Goal: Task Accomplishment & Management: Manage account settings

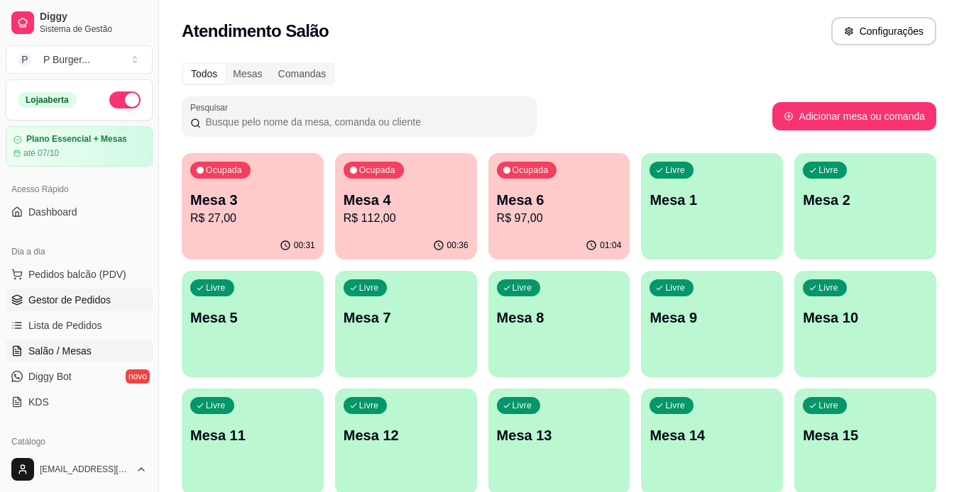
click at [53, 299] on span "Gestor de Pedidos" at bounding box center [69, 300] width 82 height 14
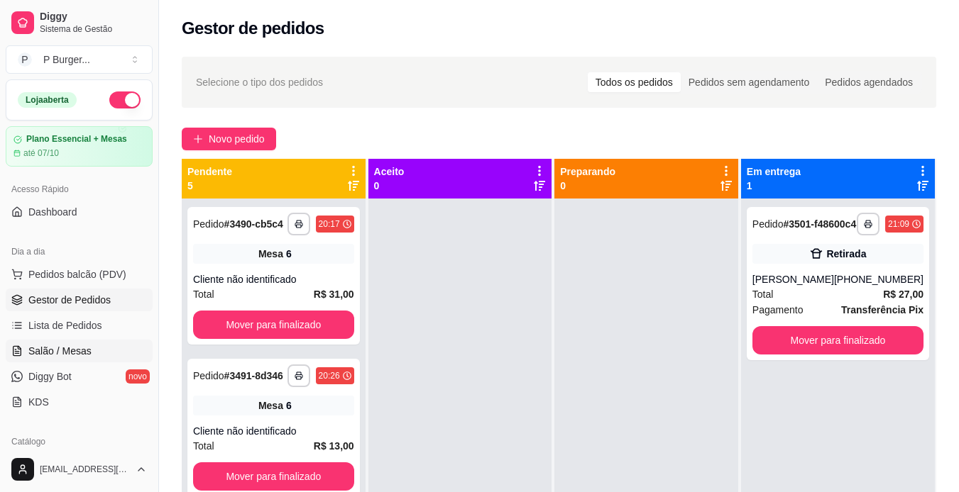
click at [75, 347] on span "Salão / Mesas" at bounding box center [59, 351] width 63 height 14
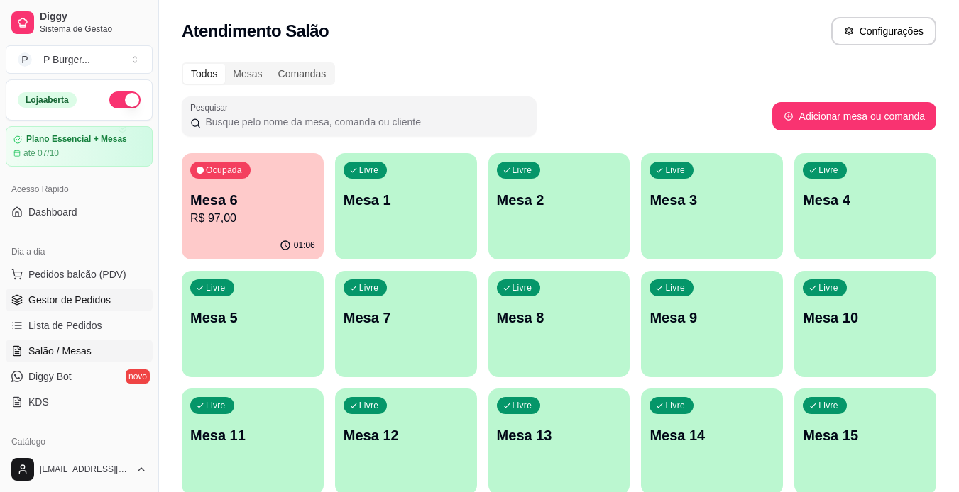
click at [65, 302] on span "Gestor de Pedidos" at bounding box center [69, 300] width 82 height 14
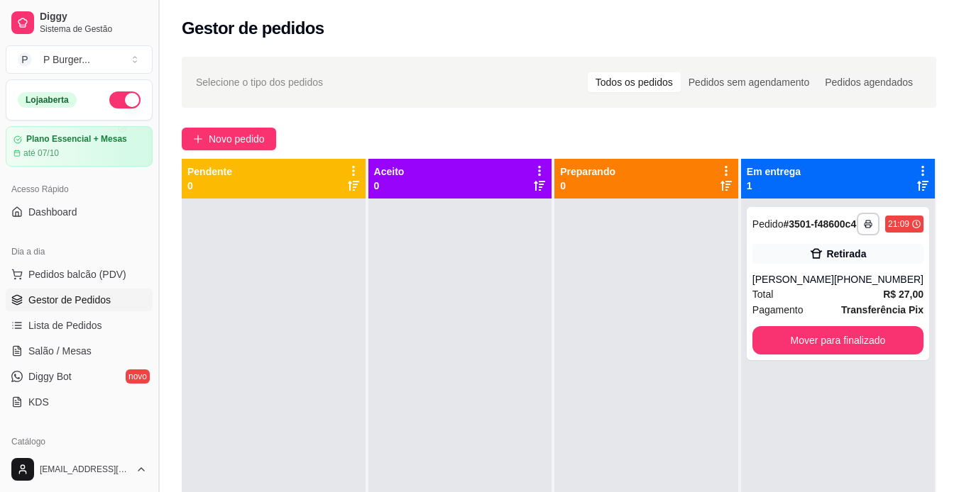
click at [153, 216] on button "Toggle Sidebar" at bounding box center [158, 246] width 11 height 492
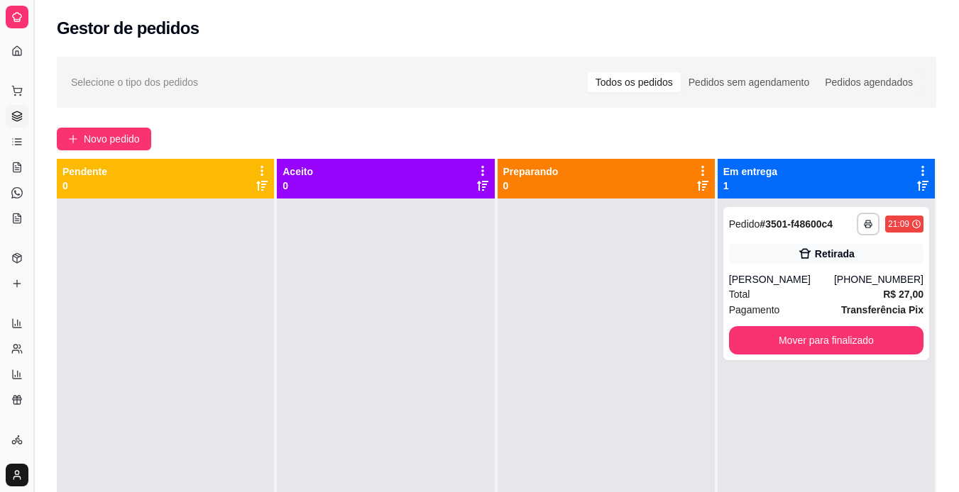
click at [153, 216] on div "**********" at bounding box center [496, 358] width 925 height 620
click at [26, 244] on div "Catálogo" at bounding box center [17, 235] width 22 height 23
click at [23, 247] on link "Produtos" at bounding box center [17, 258] width 23 height 23
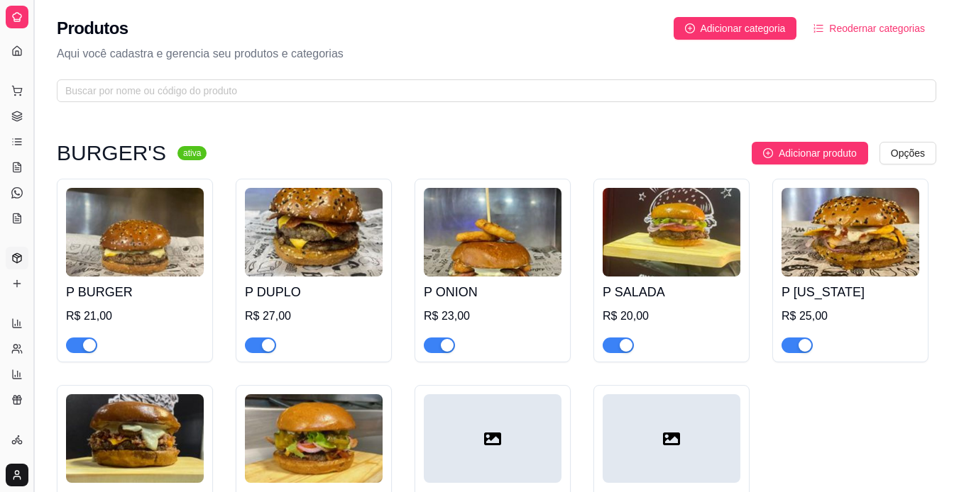
click at [35, 181] on button "Toggle Sidebar" at bounding box center [33, 246] width 11 height 492
click at [33, 181] on div "Diggy Sistema de Gestão P P Burger ... Loja aberta Plano Essencial + Mesas até …" at bounding box center [16, 246] width 33 height 492
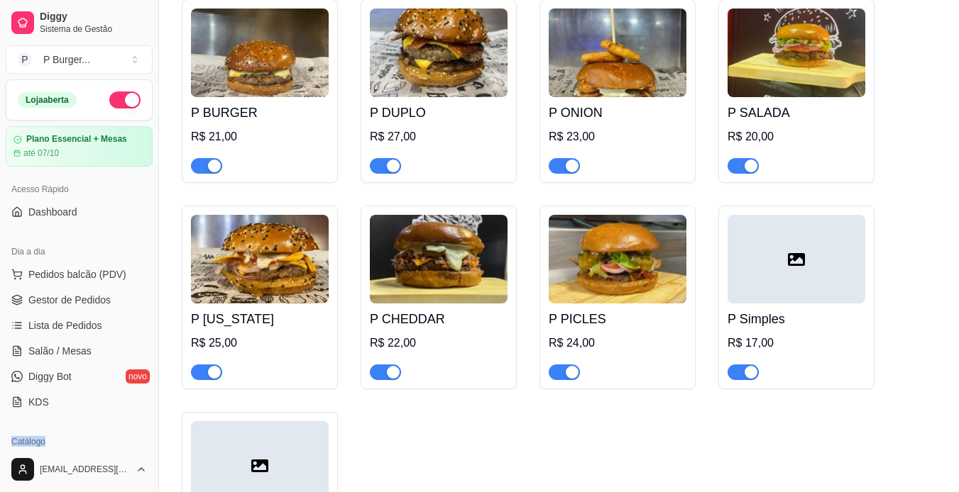
scroll to position [194, 0]
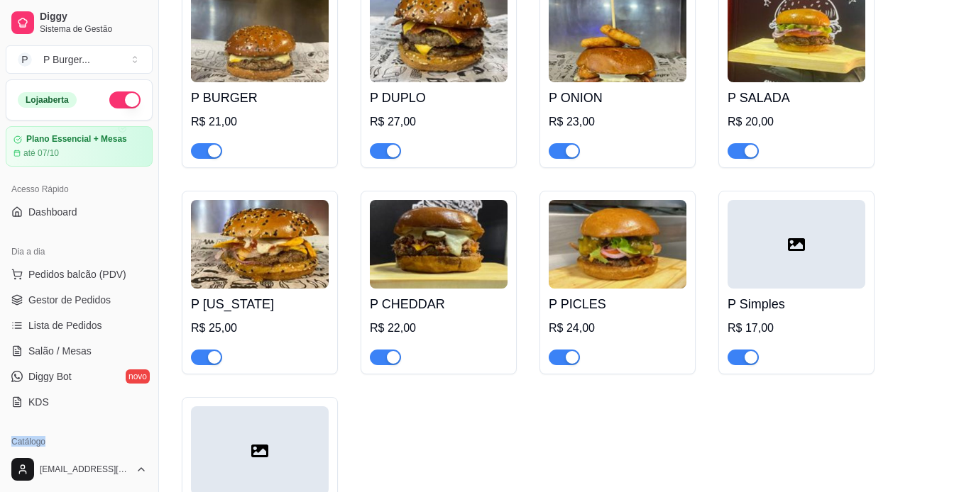
click at [559, 153] on span "button" at bounding box center [564, 151] width 31 height 16
click at [92, 297] on span "Gestor de Pedidos" at bounding box center [69, 300] width 82 height 14
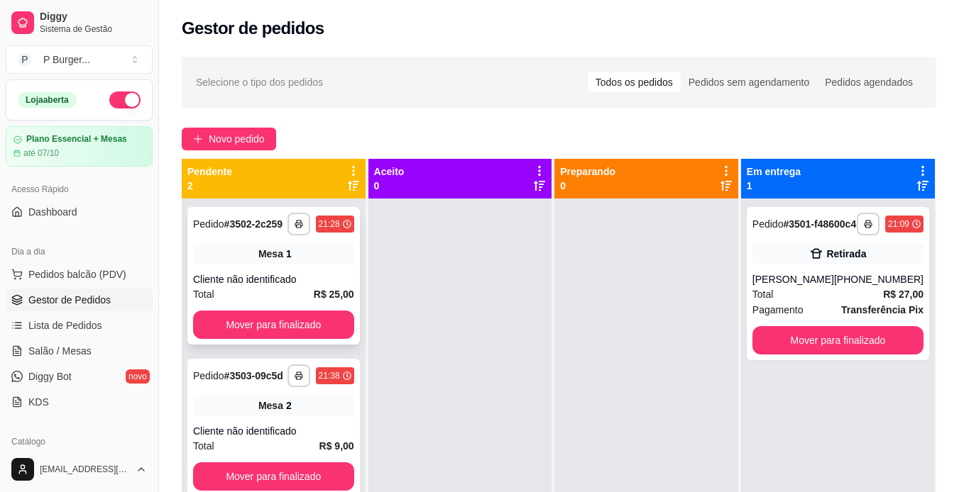
click at [295, 269] on div "**********" at bounding box center [273, 276] width 172 height 138
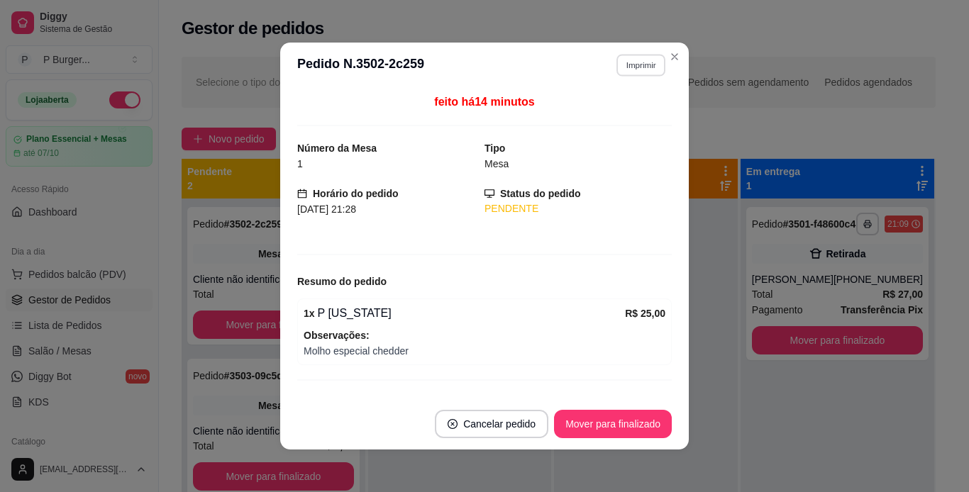
click at [636, 62] on button "Imprimir" at bounding box center [641, 65] width 49 height 22
click at [630, 116] on button "IMPRESSORA" at bounding box center [610, 115] width 99 height 22
click at [640, 70] on button "Imprimir" at bounding box center [641, 65] width 49 height 22
click at [623, 116] on button "IMPRESSORA" at bounding box center [610, 115] width 99 height 22
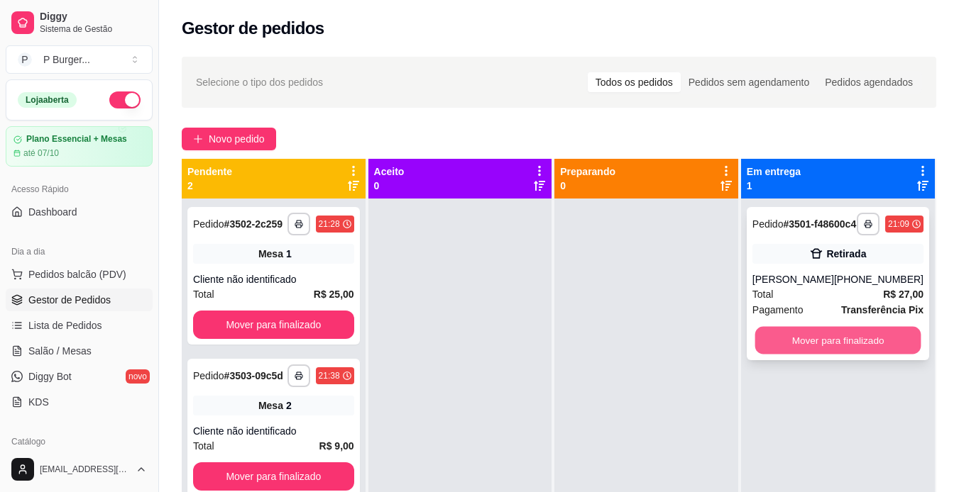
click at [784, 355] on button "Mover para finalizado" at bounding box center [837, 341] width 166 height 28
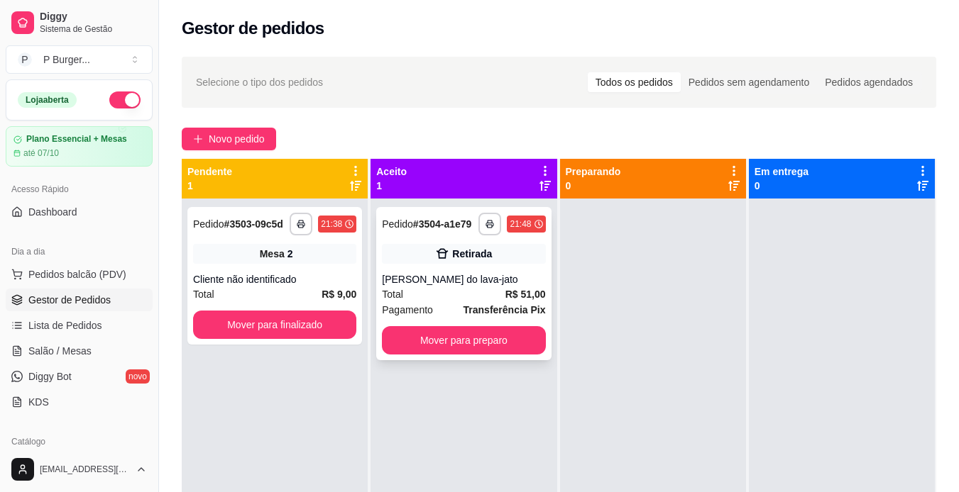
click at [473, 283] on div "[PERSON_NAME] do lava-jato" at bounding box center [463, 279] width 163 height 14
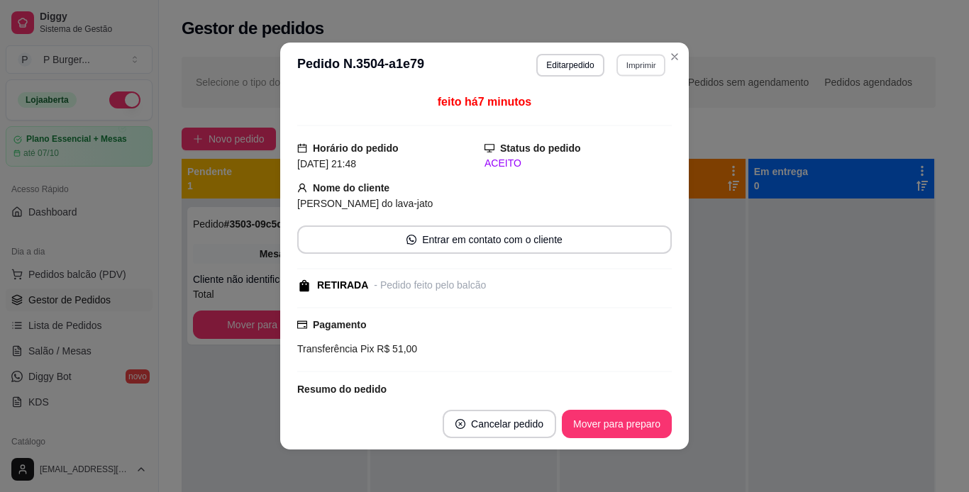
click at [629, 70] on button "Imprimir" at bounding box center [641, 65] width 49 height 22
click at [629, 112] on button "IMPRESSORA" at bounding box center [610, 115] width 99 height 22
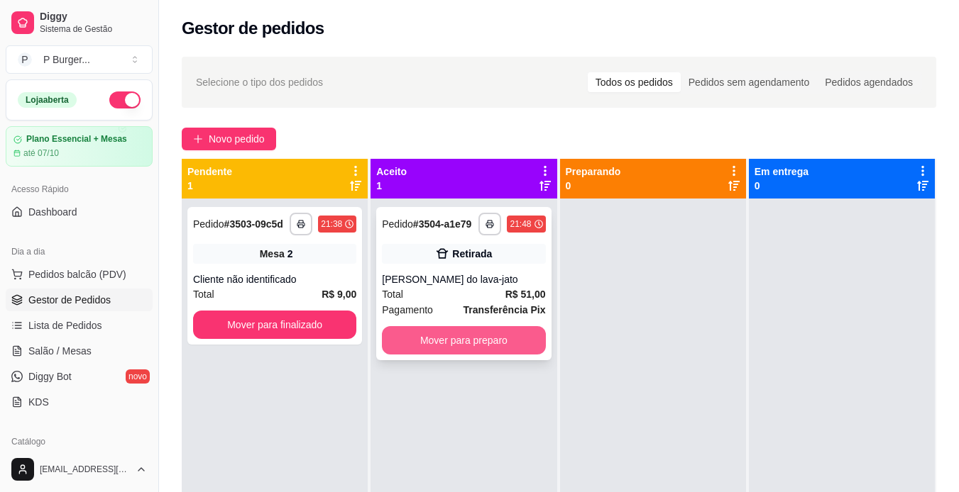
click at [478, 338] on button "Mover para preparo" at bounding box center [463, 340] width 163 height 28
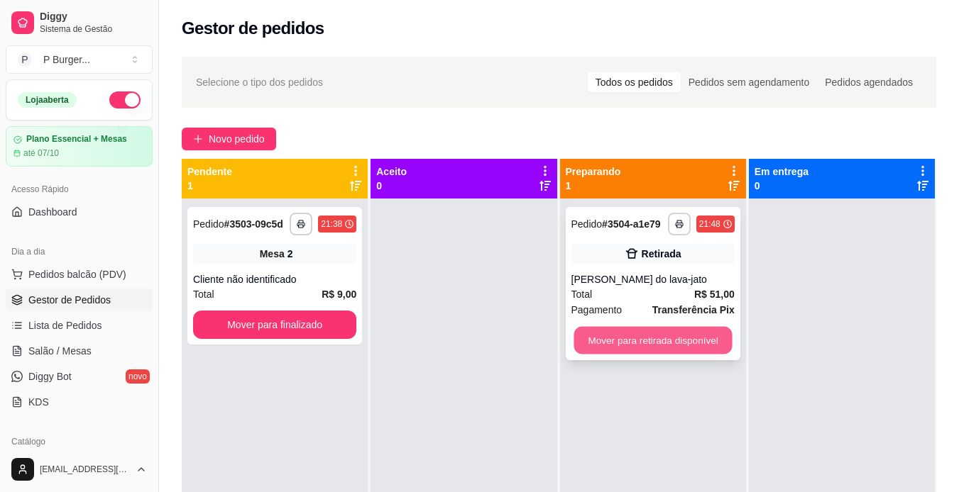
click at [627, 336] on button "Mover para retirada disponível" at bounding box center [652, 341] width 158 height 28
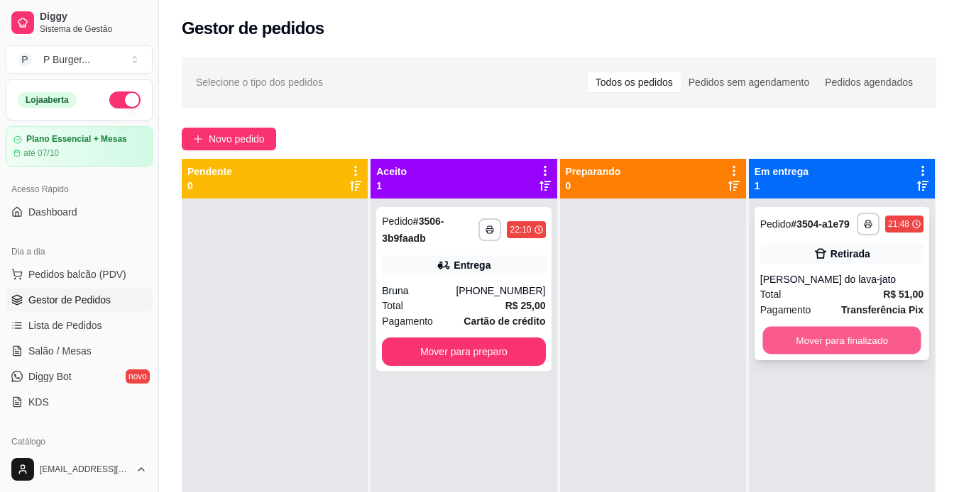
click at [803, 336] on button "Mover para finalizado" at bounding box center [841, 341] width 158 height 28
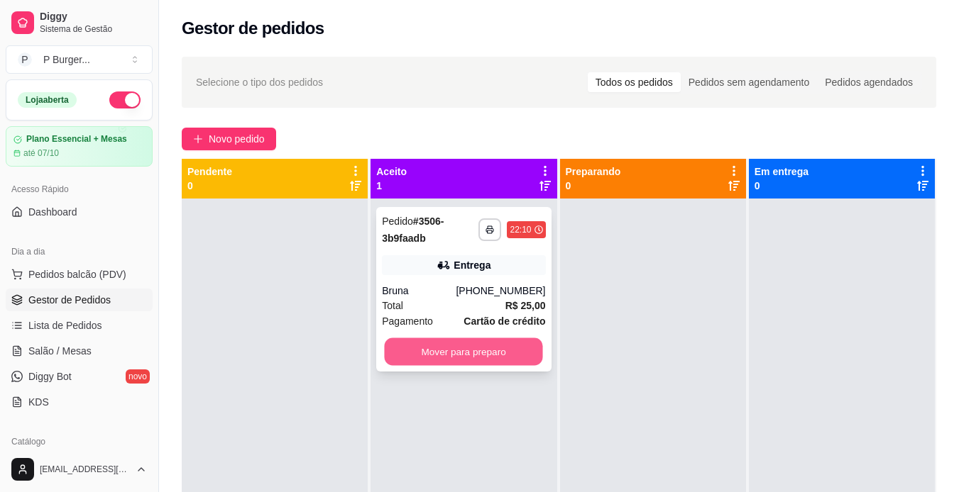
click at [477, 356] on button "Mover para preparo" at bounding box center [464, 352] width 158 height 28
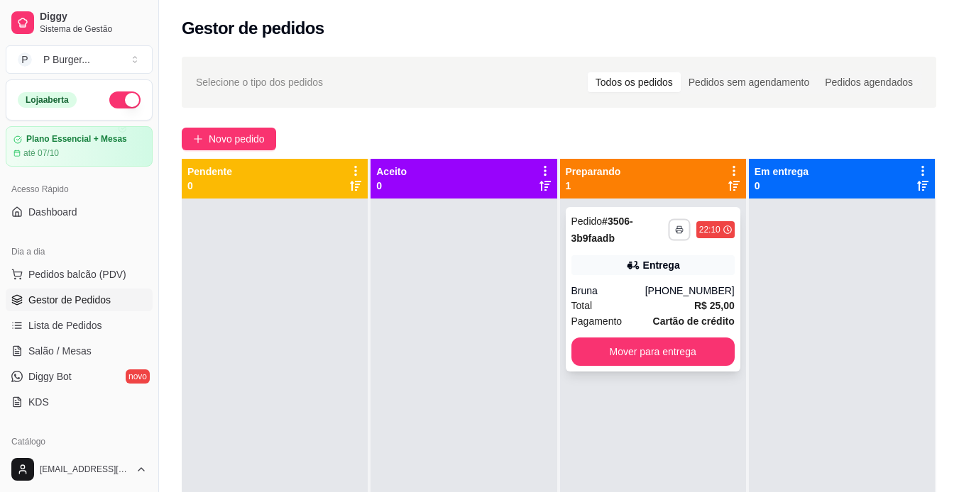
click at [675, 232] on icon "button" at bounding box center [679, 230] width 9 height 9
click at [636, 282] on button "IMPRESSORA" at bounding box center [632, 279] width 99 height 22
click at [677, 226] on polyline "button" at bounding box center [679, 227] width 4 height 3
click at [654, 280] on button "IMPRESSORA" at bounding box center [632, 279] width 99 height 22
click at [676, 231] on icon "button" at bounding box center [679, 230] width 7 height 3
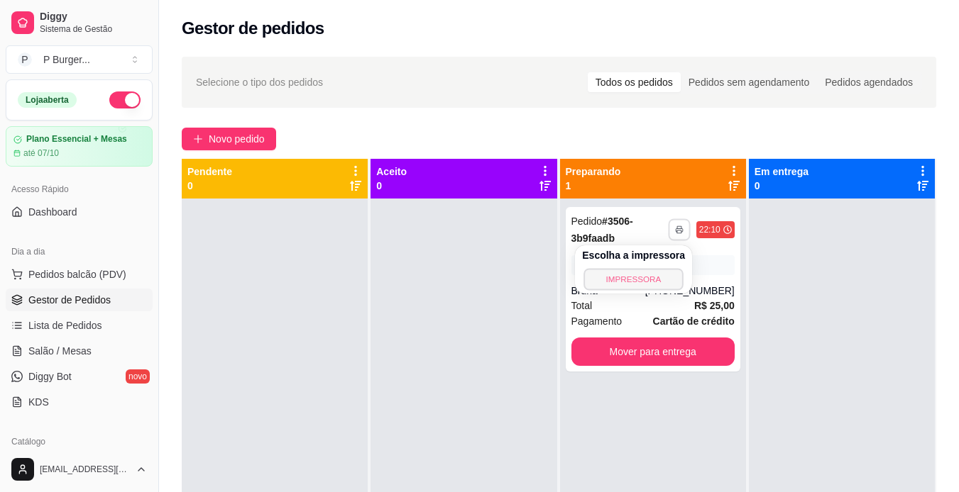
click at [657, 282] on button "IMPRESSORA" at bounding box center [632, 279] width 99 height 22
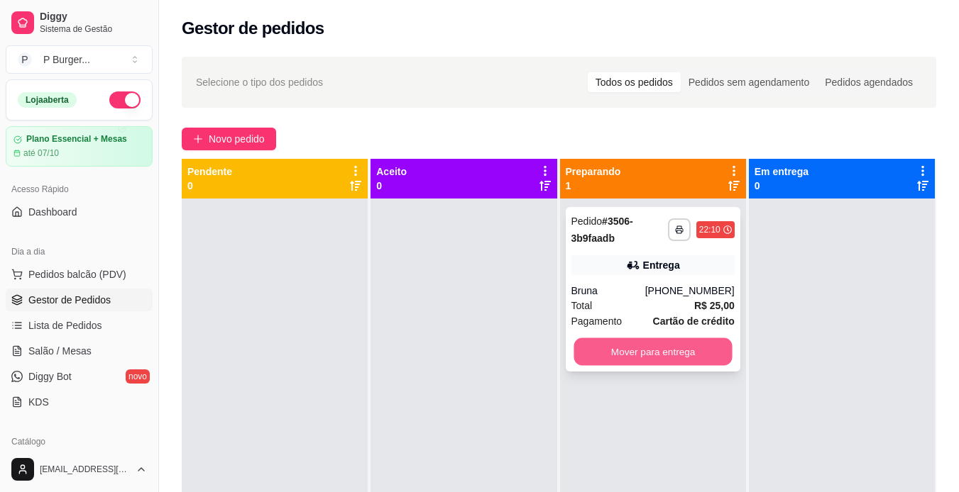
click at [657, 346] on button "Mover para entrega" at bounding box center [652, 352] width 158 height 28
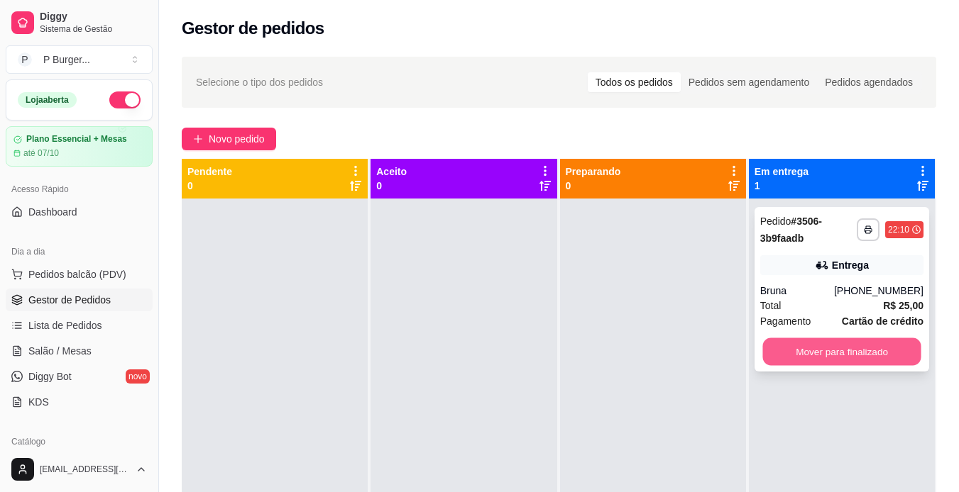
click at [776, 351] on button "Mover para finalizado" at bounding box center [841, 352] width 158 height 28
